Goal: Find specific page/section: Find specific page/section

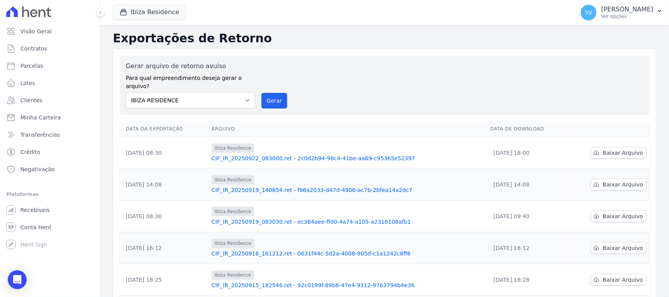
select select "a999329b-d322-46c5-b2df-9163b092fb9b"
click at [126, 92] on select "[GEOGRAPHIC_DATA] COMPLEXO RESIDENCIAL [GEOGRAPHIC_DATA] 300 - [GEOGRAPHIC_DATA…" at bounding box center [190, 100] width 129 height 16
click at [275, 93] on button "Gerar" at bounding box center [275, 101] width 26 height 16
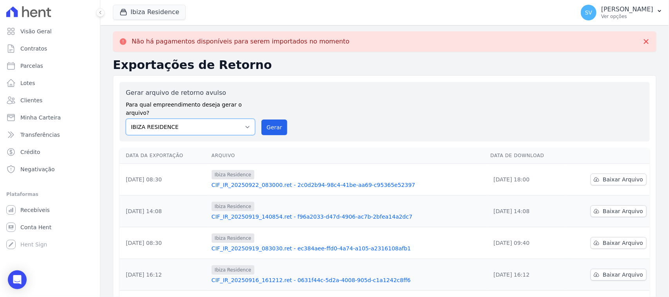
click at [142, 119] on select "[GEOGRAPHIC_DATA] COMPLEXO RESIDENCIAL [GEOGRAPHIC_DATA] 300 - [GEOGRAPHIC_DATA…" at bounding box center [190, 127] width 129 height 16
select select "4da9ed21-cc8e-4588-a6ed-caad911ee607"
click at [126, 119] on select "[GEOGRAPHIC_DATA] COMPLEXO RESIDENCIAL [GEOGRAPHIC_DATA] 300 - [GEOGRAPHIC_DATA…" at bounding box center [190, 127] width 129 height 16
click at [287, 115] on div "Gerar arquivo de retorno avulso Para qual empreendimento deseja gerar o arquivo…" at bounding box center [385, 111] width 518 height 47
drag, startPoint x: 287, startPoint y: 116, endPoint x: 276, endPoint y: 120, distance: 11.4
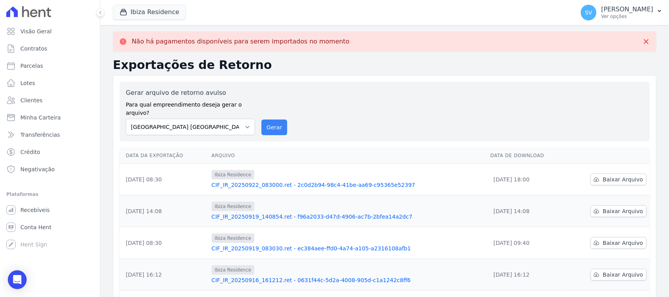
click at [283, 118] on div "Gerar arquivo de retorno avulso Para qual empreendimento deseja gerar o arquivo…" at bounding box center [385, 111] width 518 height 47
click at [276, 120] on button "Gerar" at bounding box center [275, 128] width 26 height 16
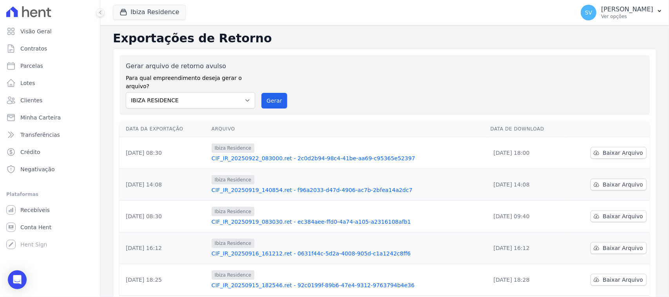
click at [201, 79] on label "Para qual empreendimento deseja gerar o arquivo?" at bounding box center [190, 81] width 129 height 20
click at [197, 102] on div "Gerar arquivo de retorno avulso Para qual empreendimento deseja gerar o arquivo…" at bounding box center [385, 85] width 531 height 60
click at [202, 95] on select "[GEOGRAPHIC_DATA] COMPLEXO RESIDENCIAL [GEOGRAPHIC_DATA] 300 - [GEOGRAPHIC_DATA…" at bounding box center [190, 100] width 129 height 16
select select "a999329b-d322-46c5-b2df-9163b092fb9b"
click at [126, 92] on select "[GEOGRAPHIC_DATA] COMPLEXO RESIDENCIAL [GEOGRAPHIC_DATA] 300 - [GEOGRAPHIC_DATA…" at bounding box center [190, 100] width 129 height 16
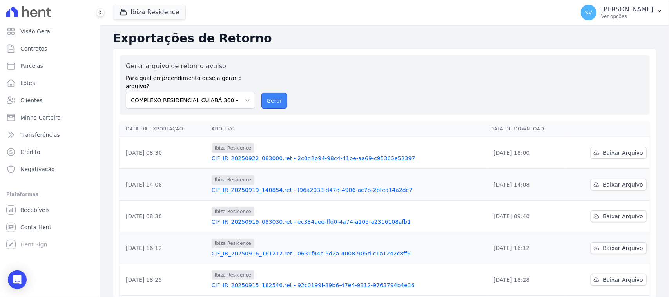
click at [278, 93] on button "Gerar" at bounding box center [275, 101] width 26 height 16
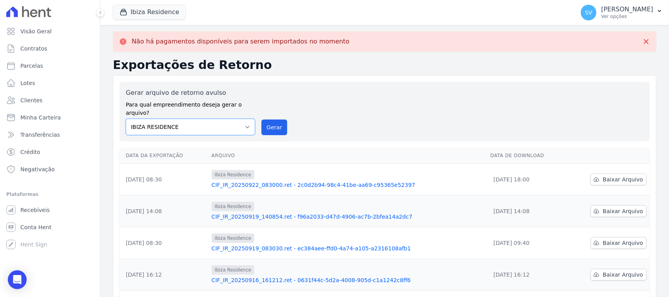
click at [201, 120] on select "[GEOGRAPHIC_DATA] COMPLEXO RESIDENCIAL [GEOGRAPHIC_DATA] 300 - [GEOGRAPHIC_DATA…" at bounding box center [190, 127] width 129 height 16
select select "4da9ed21-cc8e-4588-a6ed-caad911ee607"
click at [126, 119] on select "[GEOGRAPHIC_DATA] COMPLEXO RESIDENCIAL [GEOGRAPHIC_DATA] 300 - [GEOGRAPHIC_DATA…" at bounding box center [190, 127] width 129 height 16
click at [267, 120] on button "Gerar" at bounding box center [275, 128] width 26 height 16
click at [208, 119] on select "[GEOGRAPHIC_DATA] COMPLEXO RESIDENCIAL [GEOGRAPHIC_DATA] 300 - [GEOGRAPHIC_DATA…" at bounding box center [190, 127] width 129 height 16
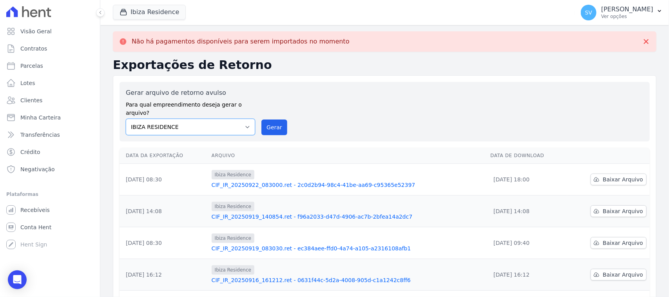
select select "a999329b-d322-46c5-b2df-9163b092fb9b"
click at [126, 119] on select "[GEOGRAPHIC_DATA] COMPLEXO RESIDENCIAL [GEOGRAPHIC_DATA] 300 - [GEOGRAPHIC_DATA…" at bounding box center [190, 127] width 129 height 16
click at [267, 120] on button "Gerar" at bounding box center [275, 128] width 26 height 16
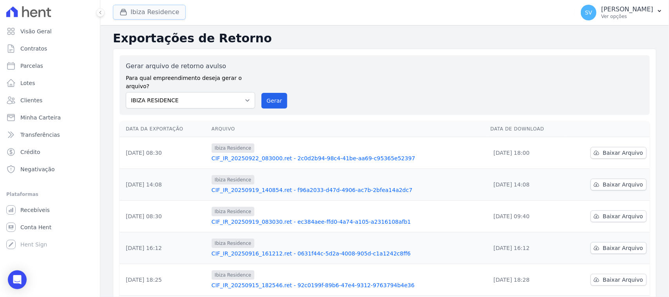
click at [136, 14] on button "Ibiza Residence" at bounding box center [149, 12] width 73 height 15
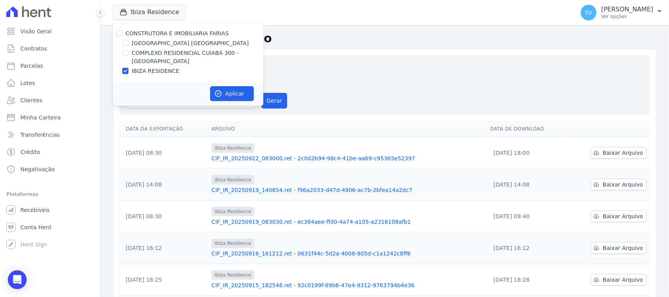
click at [120, 29] on div at bounding box center [119, 33] width 6 height 8
drag, startPoint x: 116, startPoint y: 35, endPoint x: 125, endPoint y: 37, distance: 9.4
click at [116, 35] on div at bounding box center [119, 33] width 6 height 8
click at [119, 33] on input "CONSTRUTORA E IMOBILIARIA FARIAS" at bounding box center [119, 33] width 6 height 6
checkbox input "true"
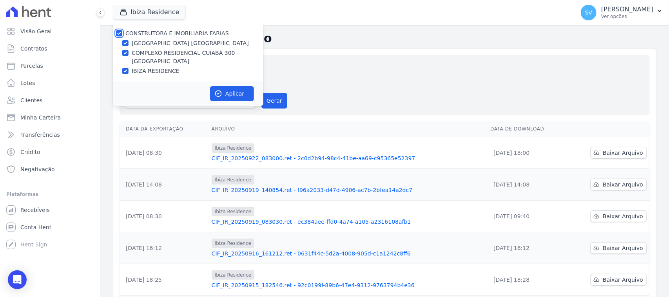
checkbox input "true"
drag, startPoint x: 224, startPoint y: 89, endPoint x: 222, endPoint y: 112, distance: 23.6
click at [220, 89] on button "Aplicar" at bounding box center [232, 93] width 44 height 15
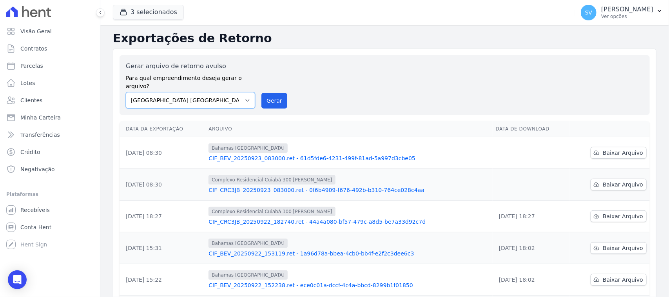
click at [223, 97] on select "[GEOGRAPHIC_DATA] COMPLEXO RESIDENCIAL [GEOGRAPHIC_DATA] 300 - [GEOGRAPHIC_DATA…" at bounding box center [190, 100] width 129 height 16
click at [371, 59] on div "Gerar arquivo de retorno avulso Para qual empreendimento deseja gerar o arquivo…" at bounding box center [385, 85] width 531 height 60
click at [57, 69] on link "Parcelas" at bounding box center [50, 66] width 94 height 16
select select
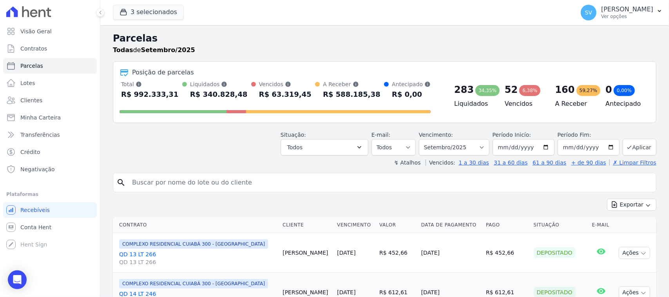
click at [273, 181] on input "search" at bounding box center [390, 183] width 526 height 16
click at [273, 177] on input "search" at bounding box center [390, 183] width 526 height 16
paste input "[PERSON_NAME]"
type input "[PERSON_NAME]"
select select
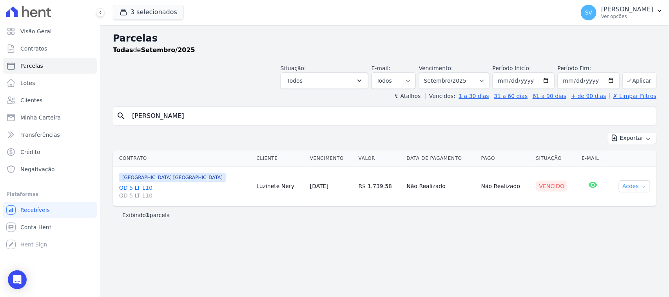
click at [629, 190] on button "Ações" at bounding box center [634, 186] width 31 height 12
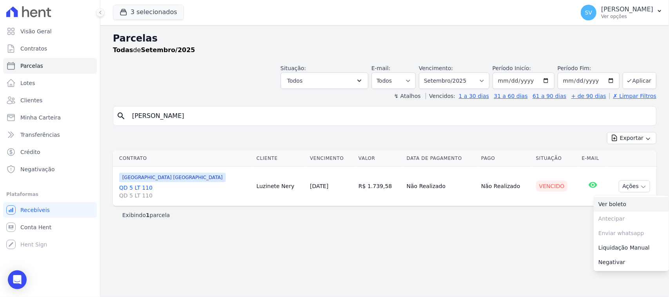
click at [624, 203] on link "Ver boleto" at bounding box center [631, 204] width 75 height 15
drag, startPoint x: 348, startPoint y: 185, endPoint x: 358, endPoint y: 224, distance: 39.6
click at [358, 187] on td "R$ 1.739,58" at bounding box center [380, 187] width 48 height 40
drag, startPoint x: 358, startPoint y: 227, endPoint x: 348, endPoint y: 212, distance: 17.6
click at [351, 216] on div "Parcelas Todas de Setembro/2025 Situação: Agendado Em Aberto Pago Processando C…" at bounding box center [384, 161] width 569 height 272
